Goal: Navigation & Orientation: Find specific page/section

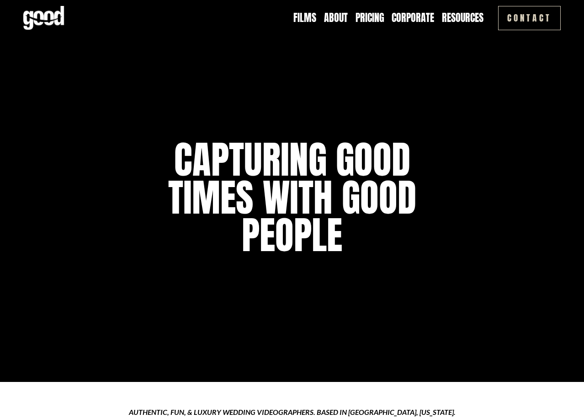
click at [517, 15] on link "Contact" at bounding box center [529, 18] width 63 height 24
click at [304, 21] on link "Films" at bounding box center [305, 18] width 23 height 14
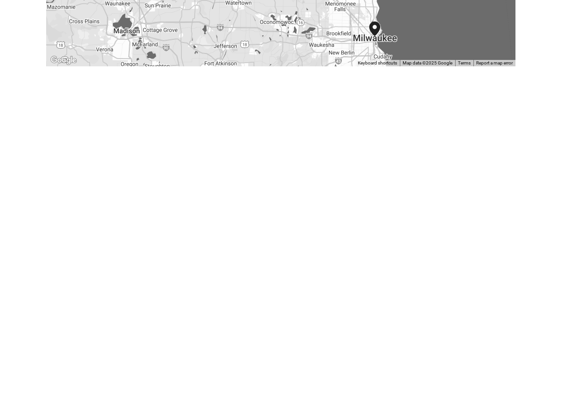
scroll to position [53, 0]
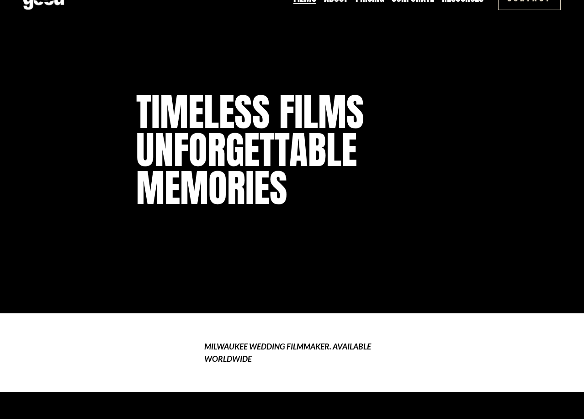
scroll to position [8, 0]
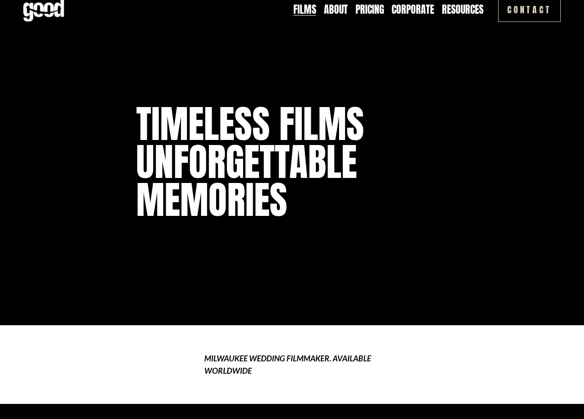
click at [332, 8] on link "About" at bounding box center [336, 10] width 24 height 14
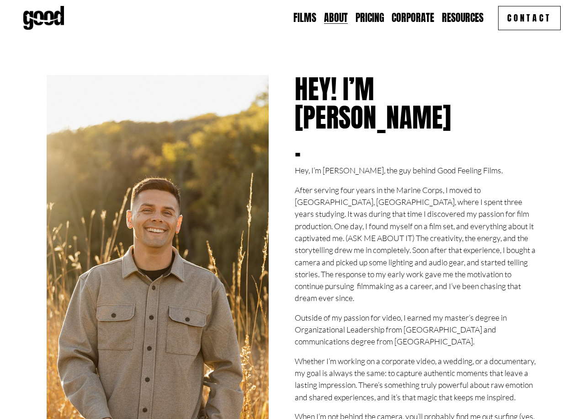
click at [376, 21] on link "Pricing" at bounding box center [370, 18] width 29 height 14
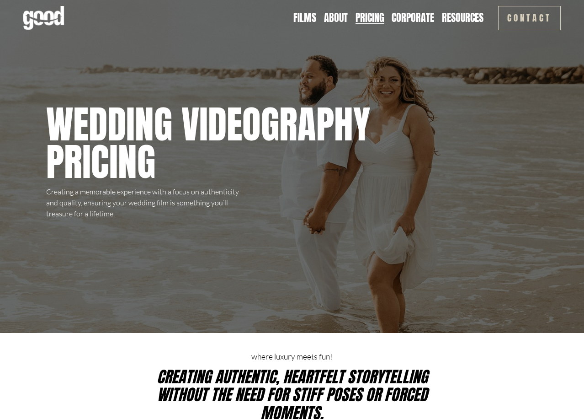
click at [412, 20] on link "Corporate" at bounding box center [413, 18] width 43 height 14
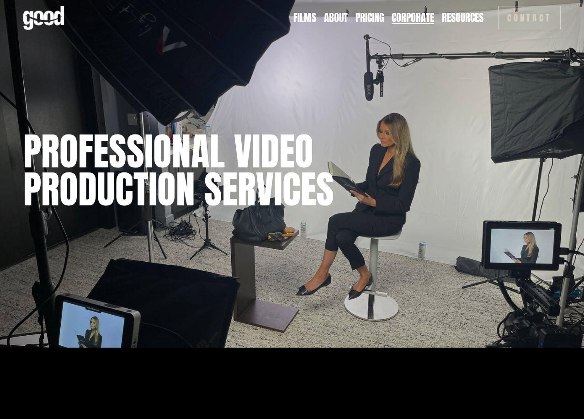
click at [466, 18] on span "Resources" at bounding box center [463, 18] width 42 height 12
click at [0, 0] on span "Contact" at bounding box center [0, 0] width 0 height 0
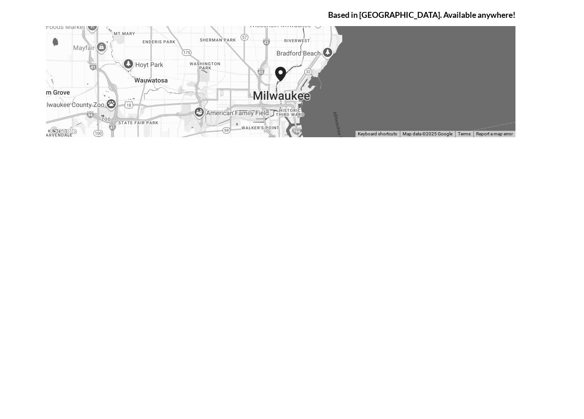
scroll to position [243, 0]
